Goal: Check status: Check status

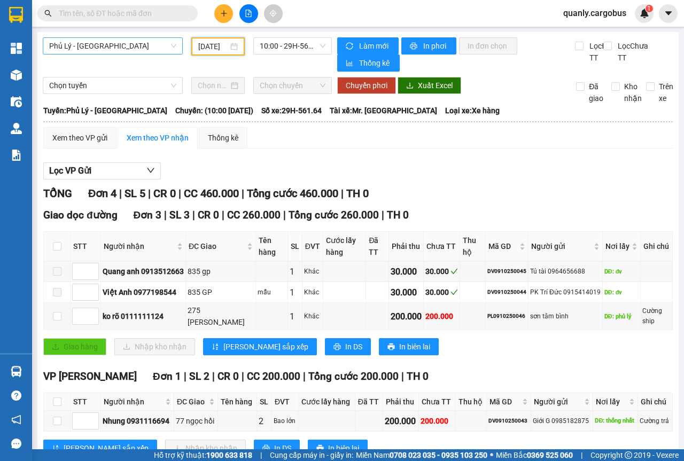
click at [169, 46] on span "Phủ Lý - [GEOGRAPHIC_DATA]" at bounding box center [112, 46] width 127 height 16
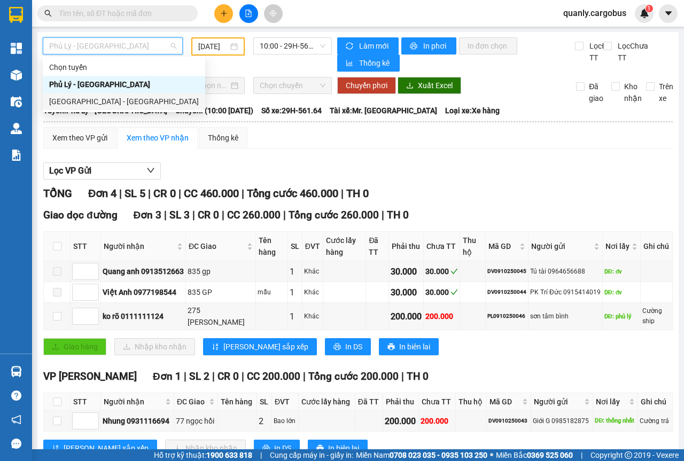
click at [65, 101] on div "[GEOGRAPHIC_DATA] - [GEOGRAPHIC_DATA]" at bounding box center [124, 102] width 150 height 12
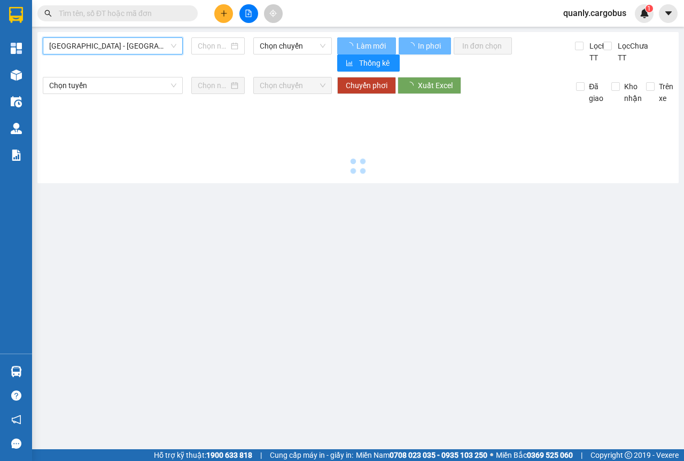
type input "[DATE]"
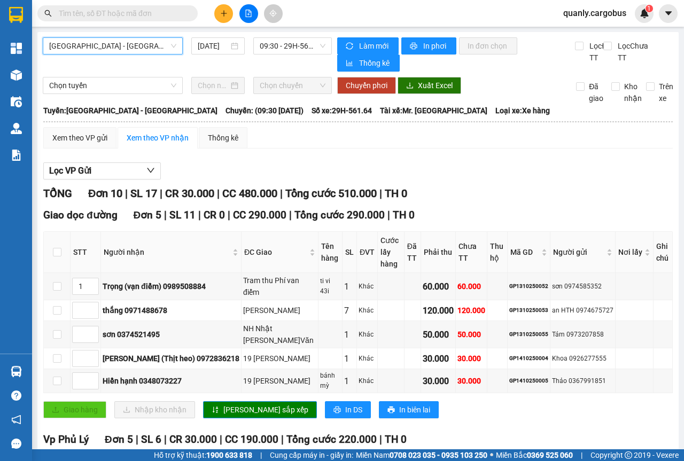
click at [168, 46] on span "[GEOGRAPHIC_DATA] - [GEOGRAPHIC_DATA]" at bounding box center [112, 46] width 127 height 16
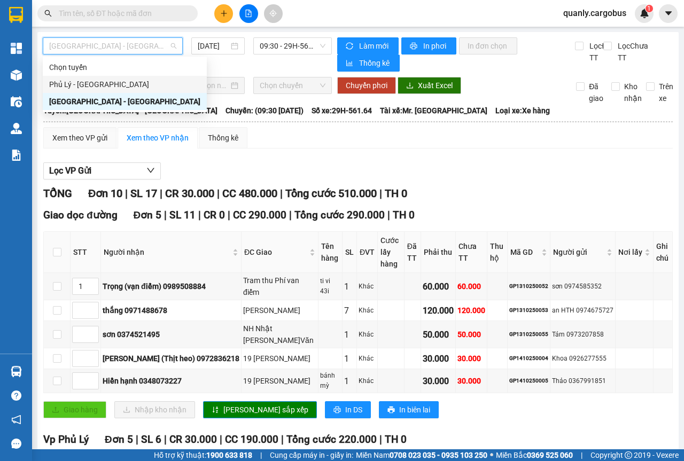
click at [78, 81] on div "Phủ Lý - [GEOGRAPHIC_DATA]" at bounding box center [124, 85] width 151 height 12
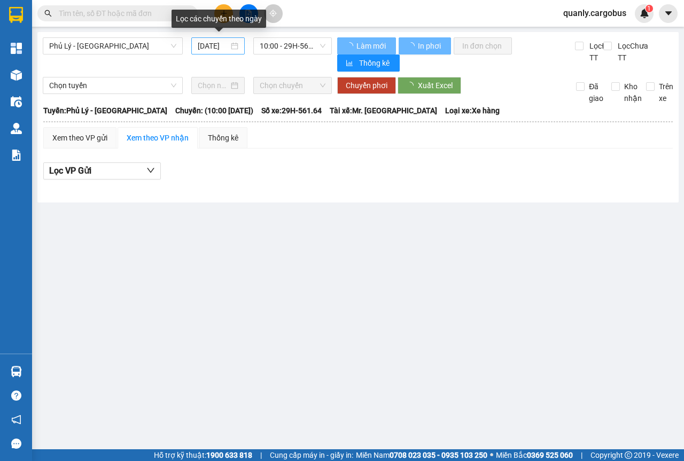
click at [235, 44] on div "[DATE]" at bounding box center [218, 46] width 41 height 12
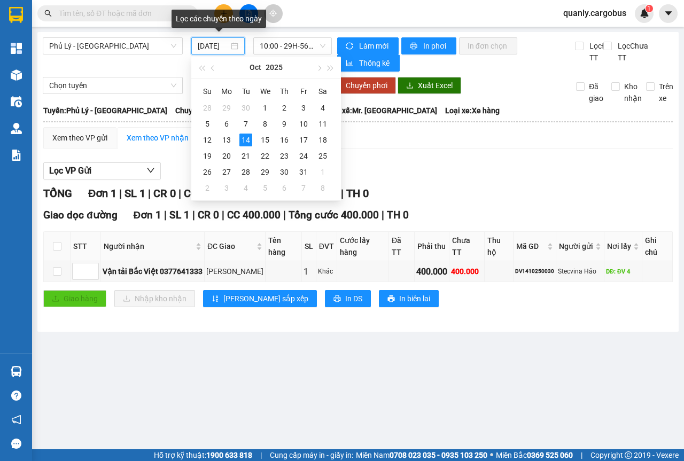
scroll to position [0, 7]
click at [266, 123] on div "8" at bounding box center [265, 124] width 13 height 13
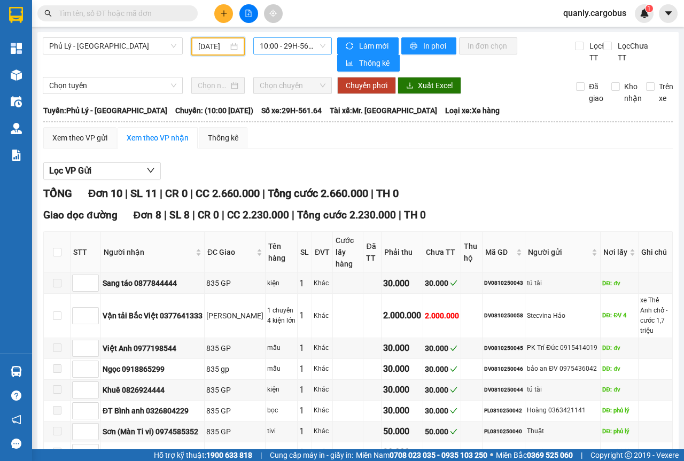
click at [318, 46] on span "10:00 - 29H-561.64" at bounding box center [292, 46] width 65 height 16
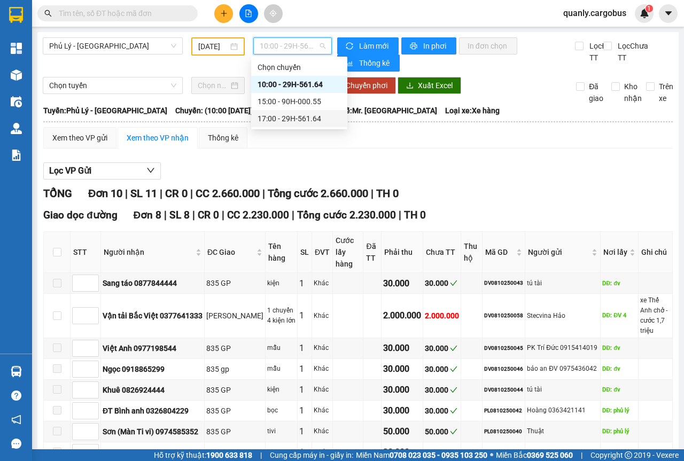
drag, startPoint x: 505, startPoint y: 205, endPoint x: 482, endPoint y: 190, distance: 26.7
click at [505, 202] on div "TỔNG Đơn 10 | SL 11 | CR 0 | CC 2.660.000 | Tổng cước 2.660.000 | TH 0" at bounding box center [357, 193] width 629 height 17
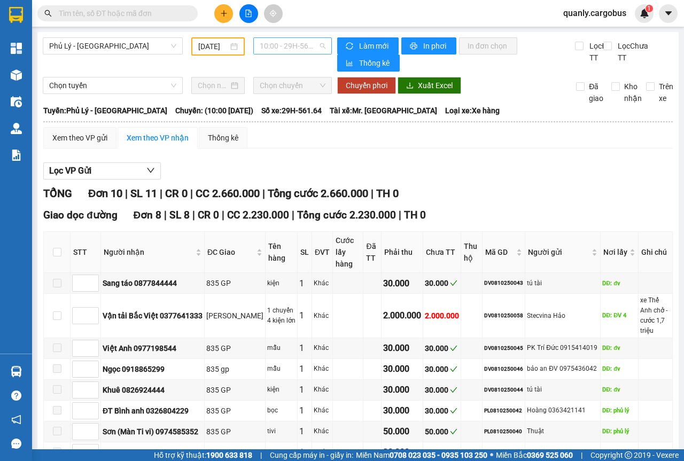
click at [319, 45] on span "10:00 - 29H-561.64" at bounding box center [292, 46] width 65 height 16
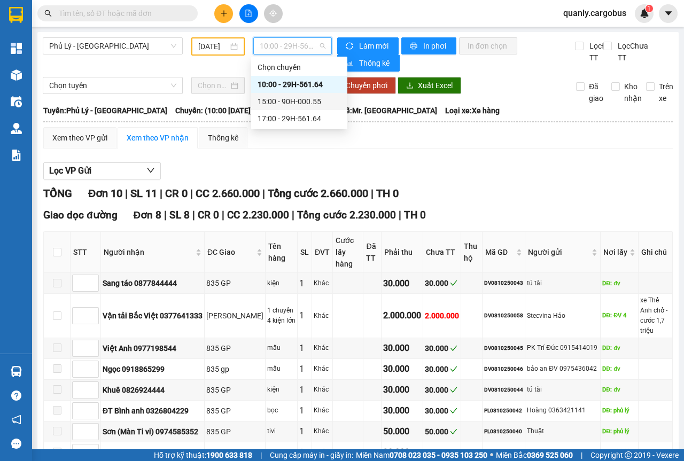
click at [298, 102] on div "15:00 - 90H-000.55" at bounding box center [298, 102] width 83 height 12
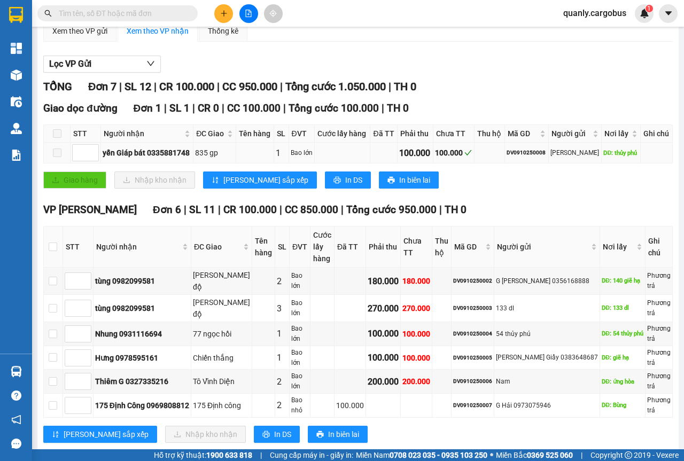
scroll to position [136, 0]
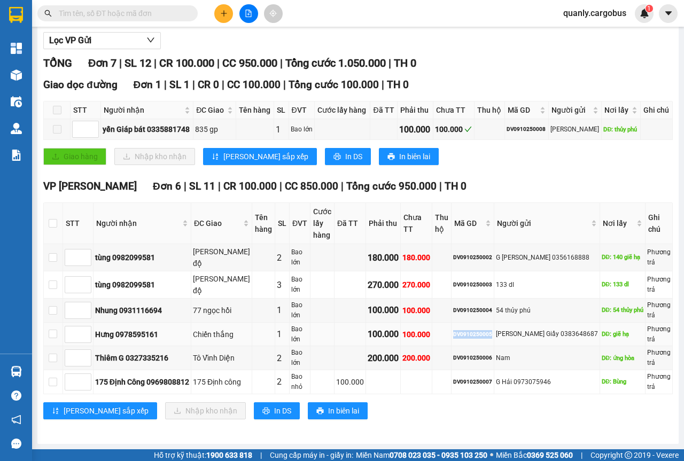
drag, startPoint x: 468, startPoint y: 325, endPoint x: 506, endPoint y: 324, distance: 37.9
click at [492, 330] on div "DV0910250005" at bounding box center [472, 334] width 39 height 9
copy div "DV0910250005"
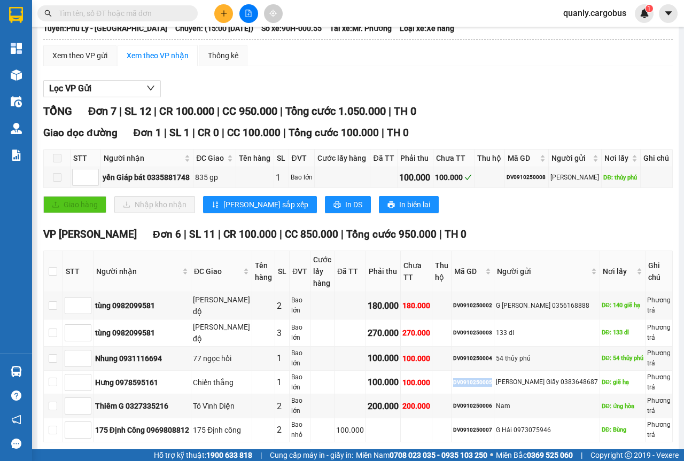
scroll to position [0, 0]
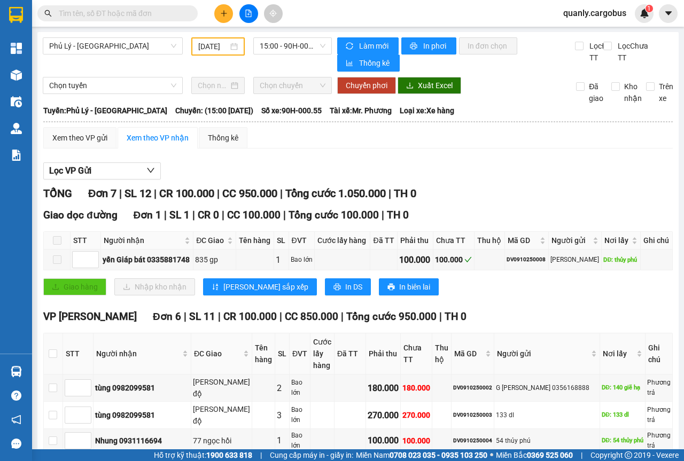
click at [236, 50] on div "[DATE]" at bounding box center [217, 46] width 53 height 18
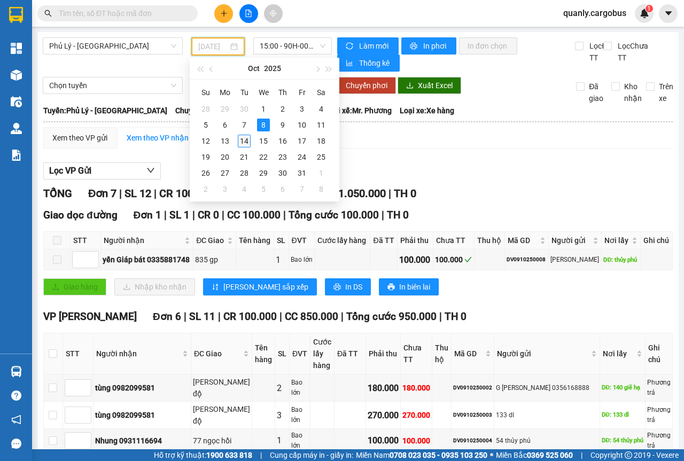
click at [241, 140] on div "14" at bounding box center [244, 141] width 13 height 13
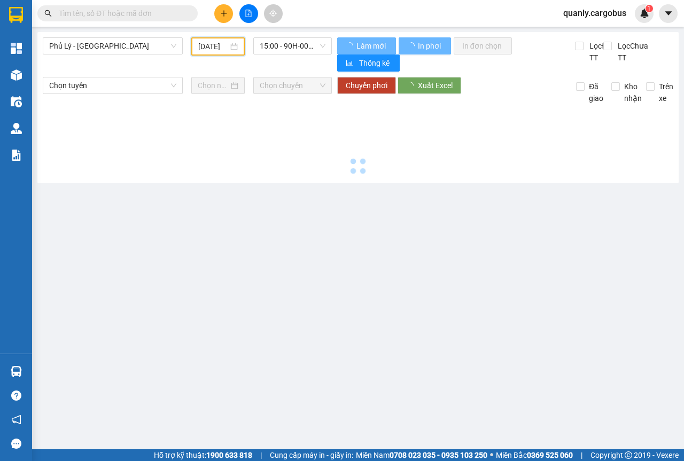
type input "[DATE]"
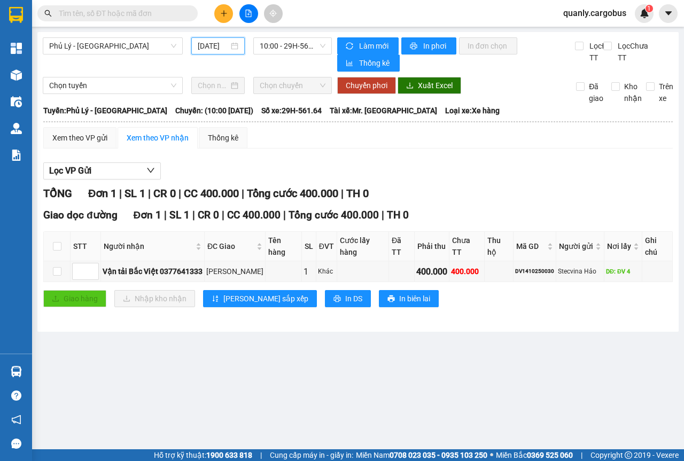
scroll to position [0, 7]
click at [169, 42] on span "Phủ Lý - [GEOGRAPHIC_DATA]" at bounding box center [112, 46] width 127 height 16
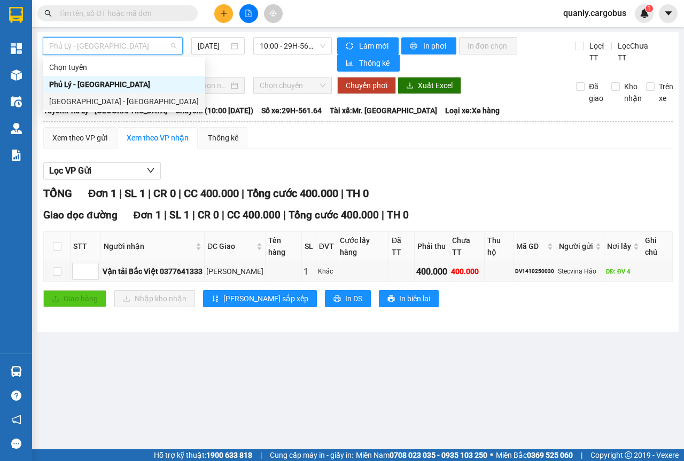
click at [83, 100] on div "[GEOGRAPHIC_DATA] - [GEOGRAPHIC_DATA]" at bounding box center [124, 102] width 150 height 12
type input "[DATE]"
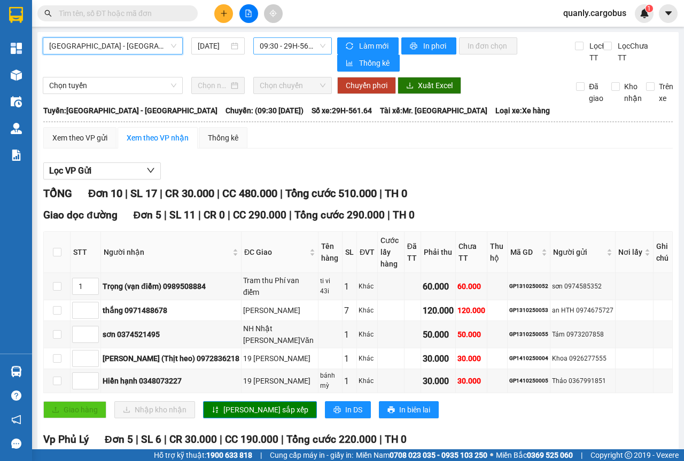
click at [321, 45] on span "09:30 - 29H-561.64" at bounding box center [292, 46] width 65 height 16
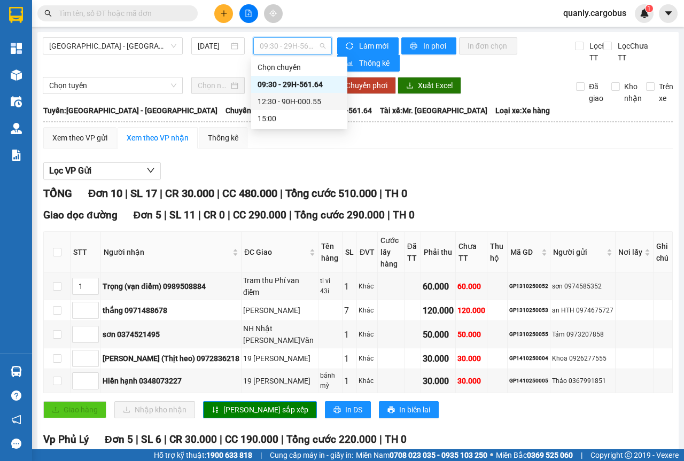
click at [291, 102] on div "12:30 - 90H-000.55" at bounding box center [298, 102] width 83 height 12
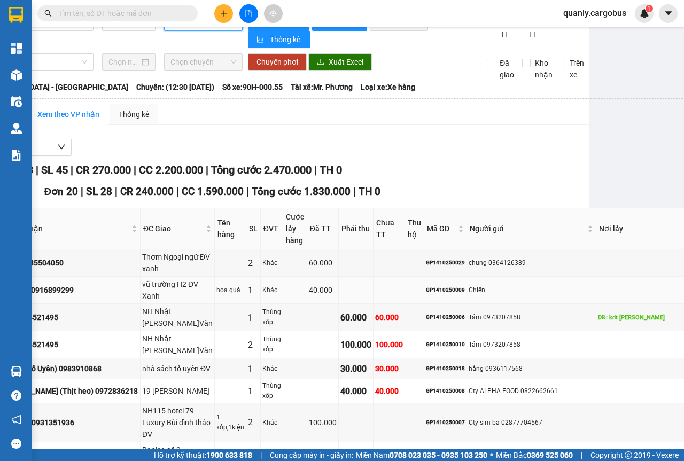
scroll to position [0, 89]
